Goal: Check status

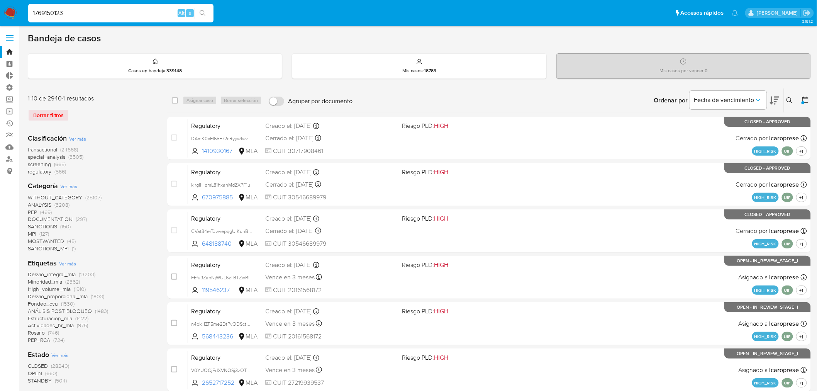
type input "1769150123"
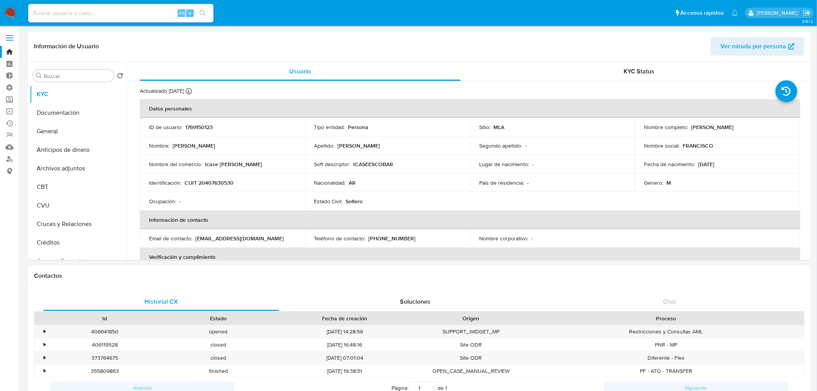
select select "10"
click at [78, 110] on button "Documentación" at bounding box center [75, 113] width 90 height 19
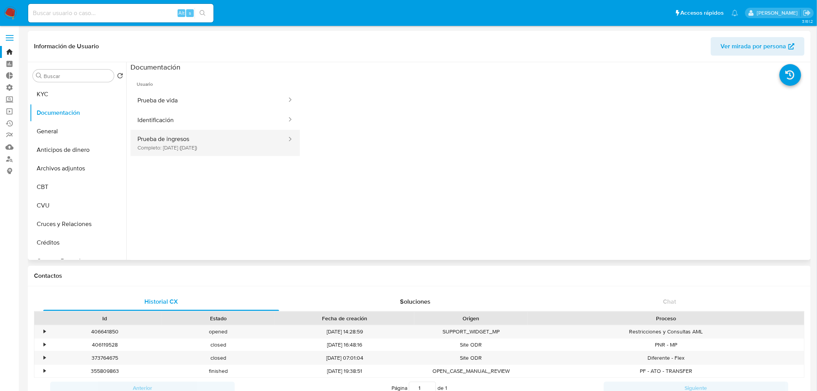
click at [238, 146] on button "Prueba de ingresos Completo: [DATE] ([DATE])" at bounding box center [209, 143] width 157 height 26
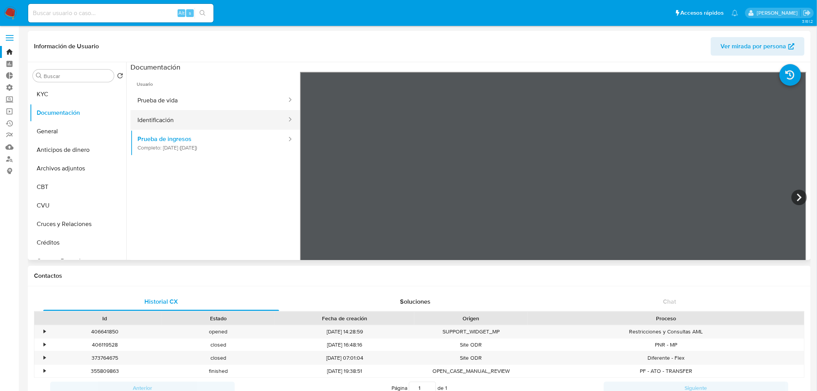
click at [199, 119] on button "Identificación" at bounding box center [209, 120] width 157 height 20
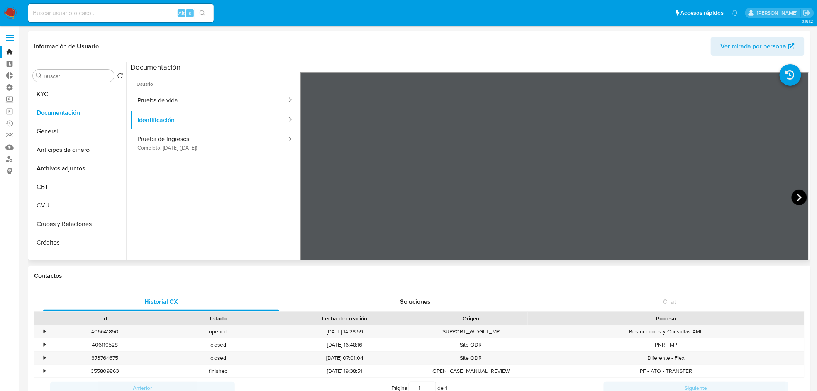
click at [802, 197] on icon at bounding box center [799, 197] width 15 height 15
click at [215, 96] on button "Prueba de vida" at bounding box center [209, 100] width 157 height 20
click at [46, 90] on button "KYC" at bounding box center [75, 94] width 90 height 19
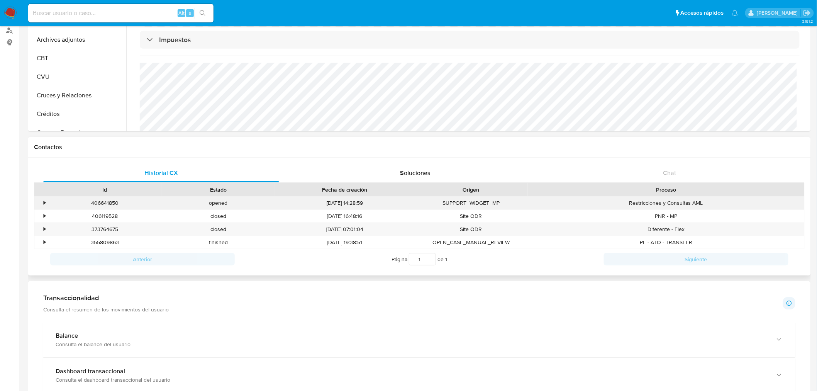
scroll to position [0, 0]
